Goal: Find contact information: Find contact information

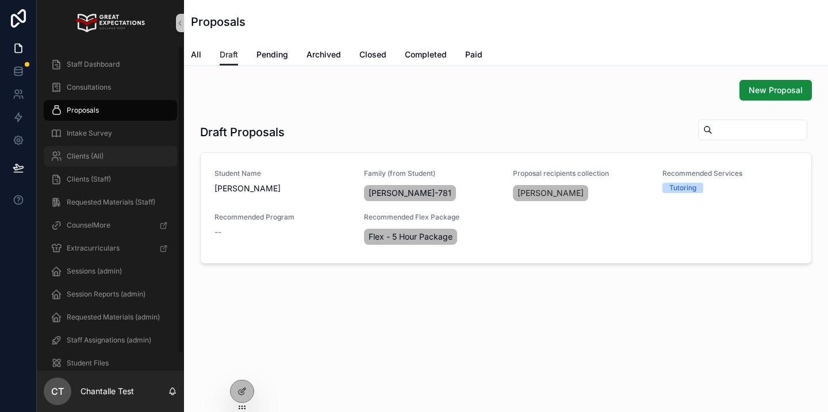
click at [112, 159] on div "Clients (All)" at bounding box center [111, 156] width 120 height 18
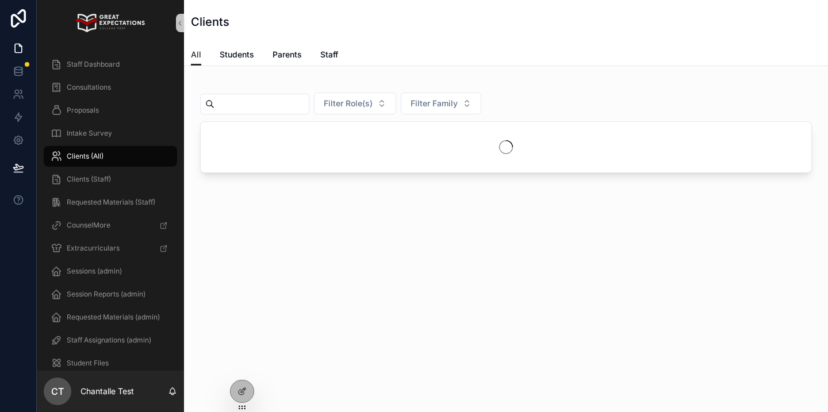
click at [276, 96] on input "scrollable content" at bounding box center [262, 104] width 94 height 16
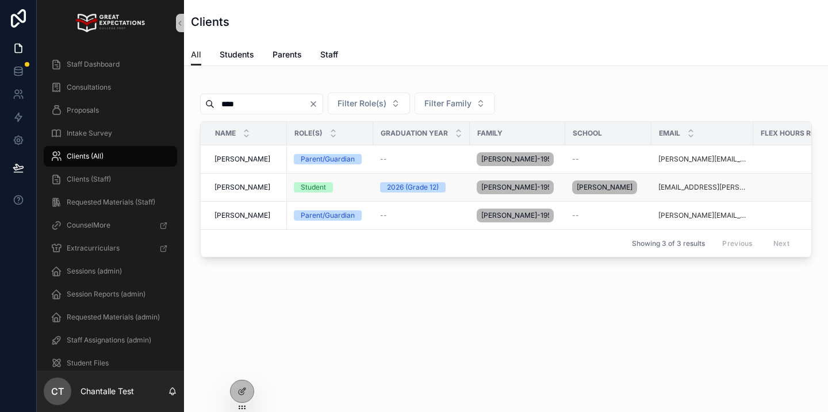
type input "****"
click at [247, 183] on span "[PERSON_NAME]" at bounding box center [243, 187] width 56 height 9
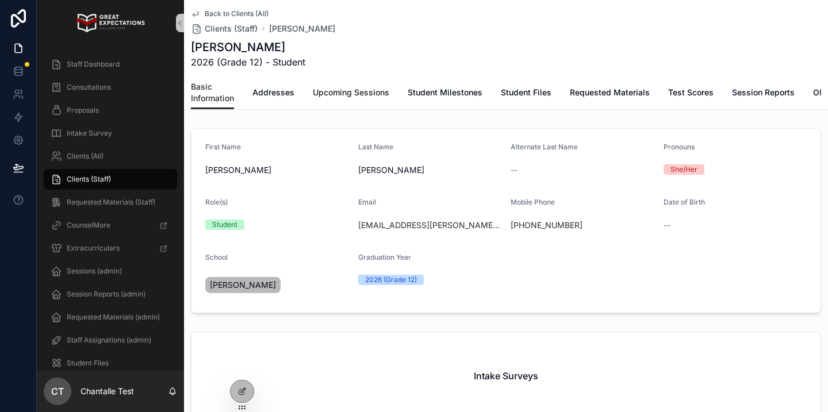
click at [355, 85] on link "Upcoming Sessions" at bounding box center [351, 93] width 77 height 23
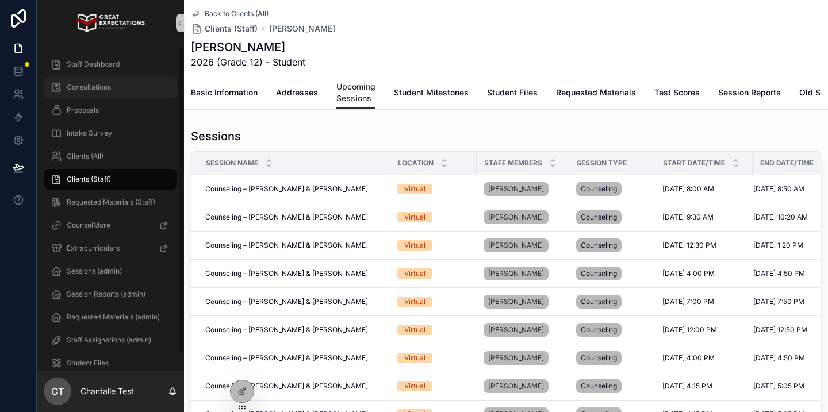
click at [139, 91] on div "Consultations" at bounding box center [111, 87] width 120 height 18
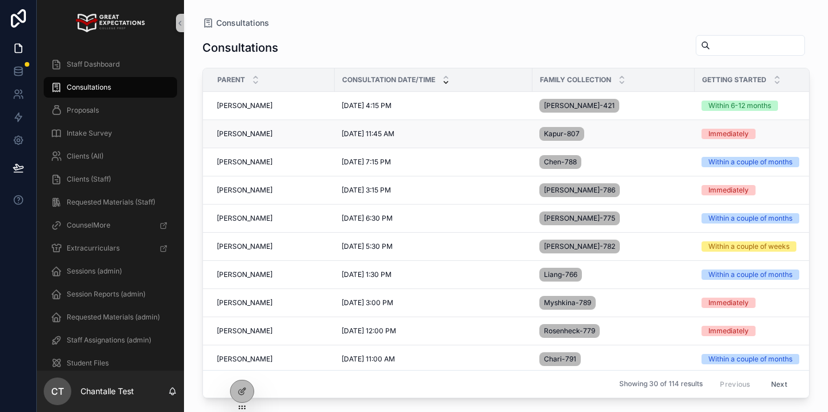
click at [246, 141] on td "[PERSON_NAME] [PERSON_NAME]" at bounding box center [269, 134] width 132 height 28
click at [241, 136] on span "[PERSON_NAME]" at bounding box center [245, 133] width 56 height 9
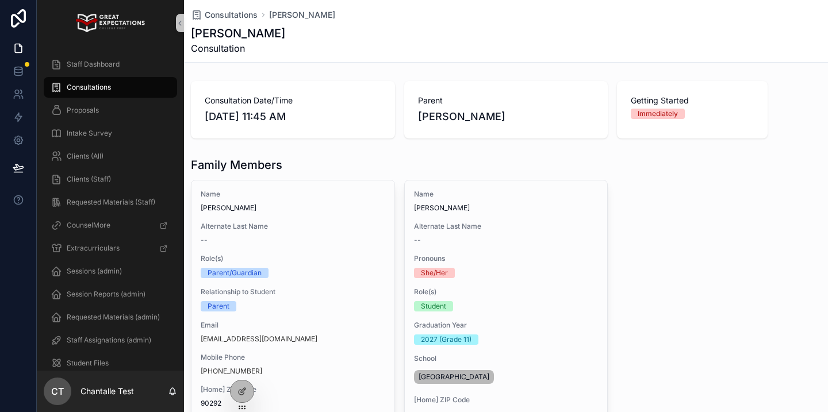
scroll to position [132, 0]
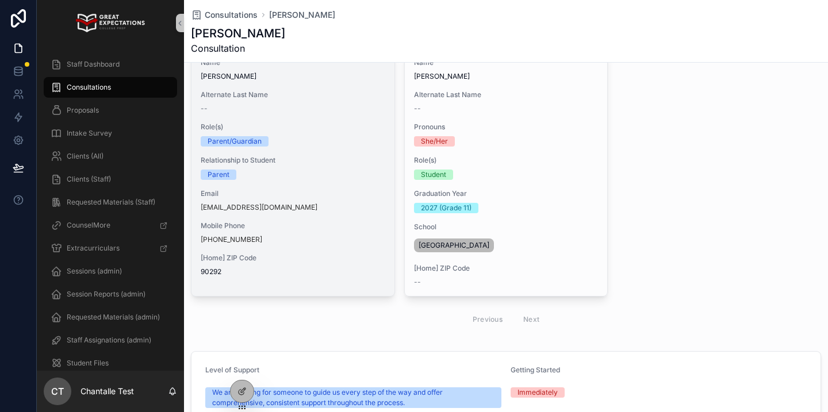
click at [322, 264] on div "[Home] ZIP Code 90292" at bounding box center [293, 265] width 185 height 23
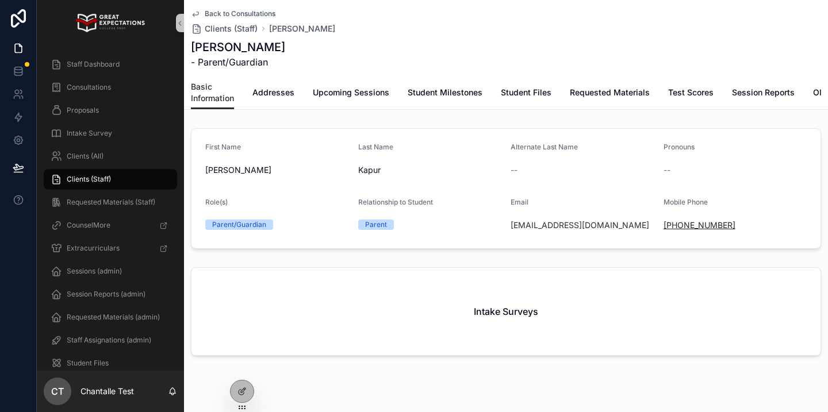
drag, startPoint x: 747, startPoint y: 226, endPoint x: 673, endPoint y: 225, distance: 74.2
click at [673, 225] on div "[PHONE_NUMBER]" at bounding box center [736, 226] width 144 height 12
copy link "[PHONE_NUMBER]"
